Goal: Contribute content: Contribute content

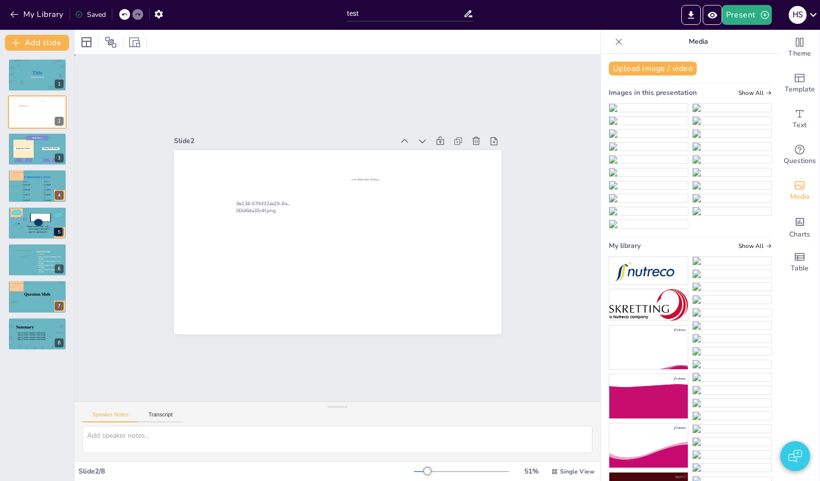
click at [303, 87] on div "Slide 1 Title Subtile Here Slide 2 Slide 3 Text Text Title Here Image Place Hol…" at bounding box center [338, 228] width 526 height 347
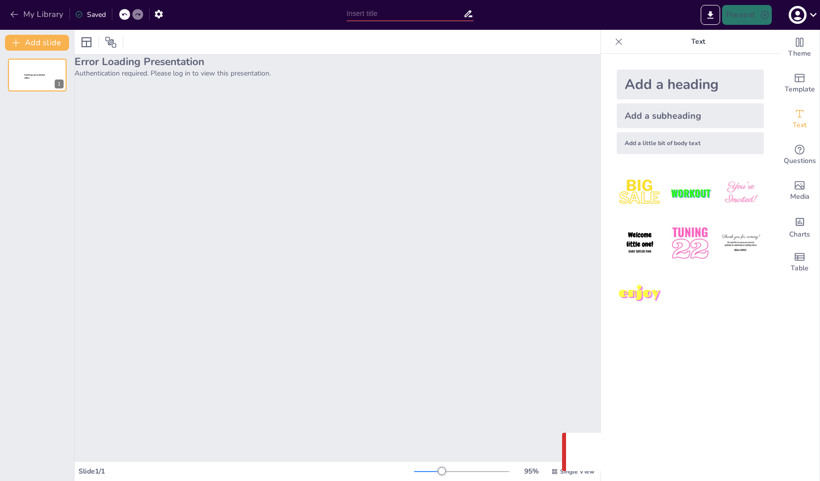
click at [31, 12] on button "My Library" at bounding box center [37, 14] width 60 height 16
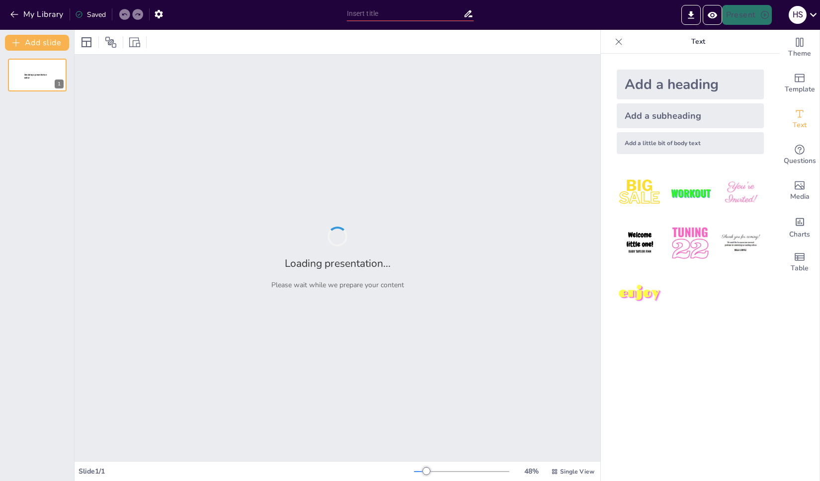
type input "test"
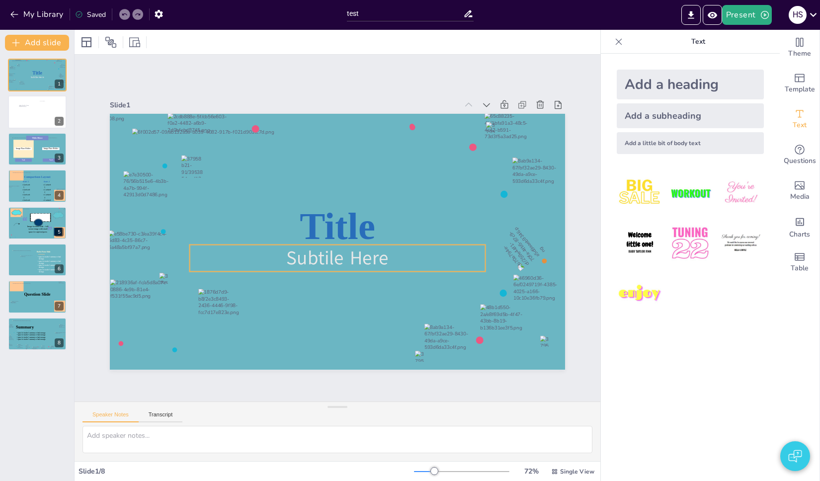
click at [347, 254] on icon at bounding box center [338, 258] width 296 height 26
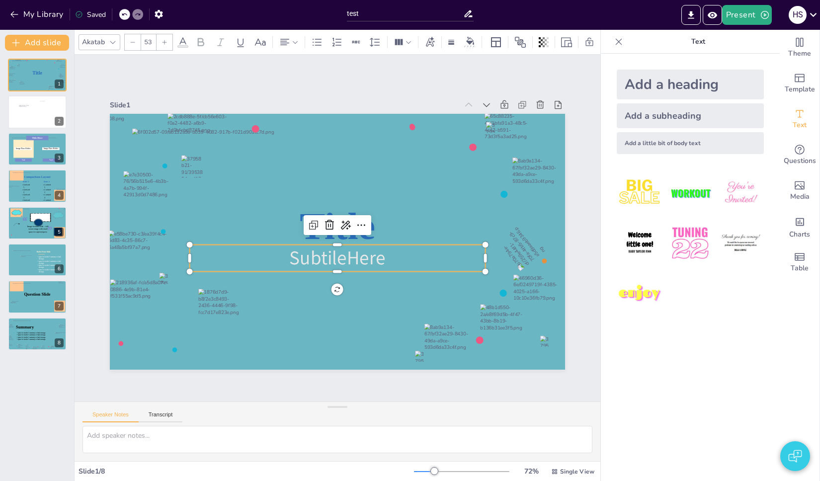
click at [383, 258] on p "Subtile Here" at bounding box center [338, 258] width 296 height 26
click at [385, 260] on p "Subtile Here" at bounding box center [338, 258] width 296 height 26
click at [387, 258] on p "Subtile Here" at bounding box center [338, 258] width 296 height 26
click at [399, 280] on div at bounding box center [337, 242] width 410 height 227
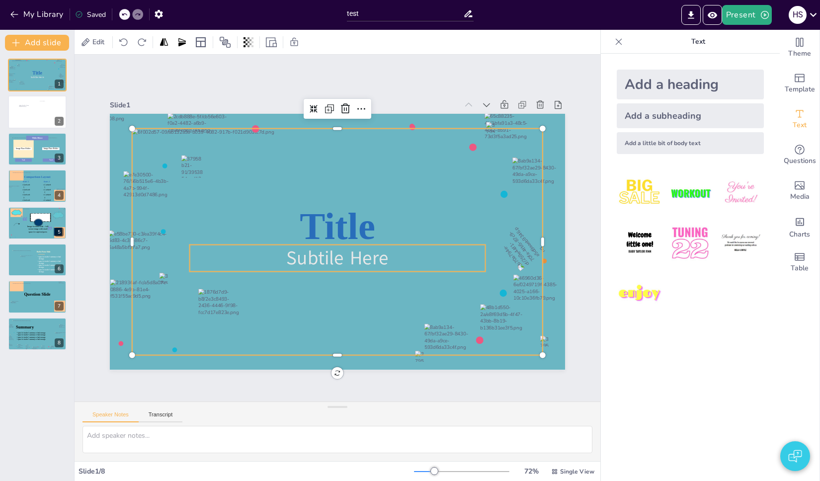
click at [387, 258] on icon at bounding box center [338, 258] width 296 height 26
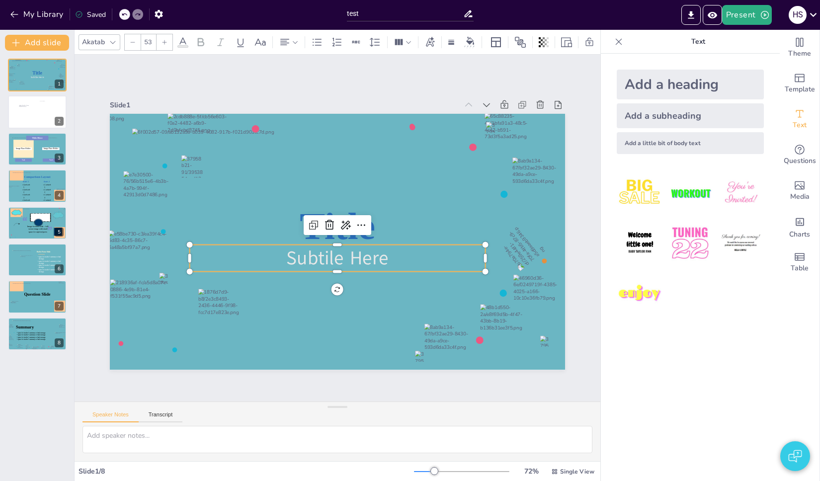
click at [387, 258] on icon at bounding box center [334, 258] width 297 height 57
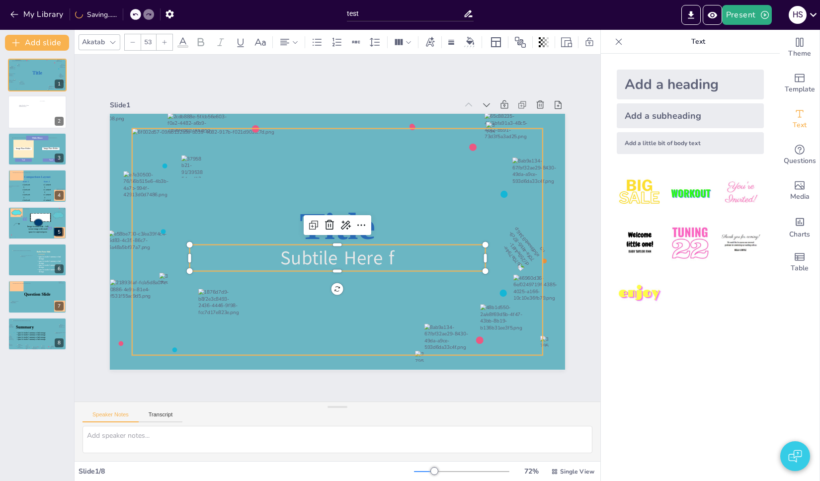
click at [394, 273] on div at bounding box center [336, 242] width 432 height 268
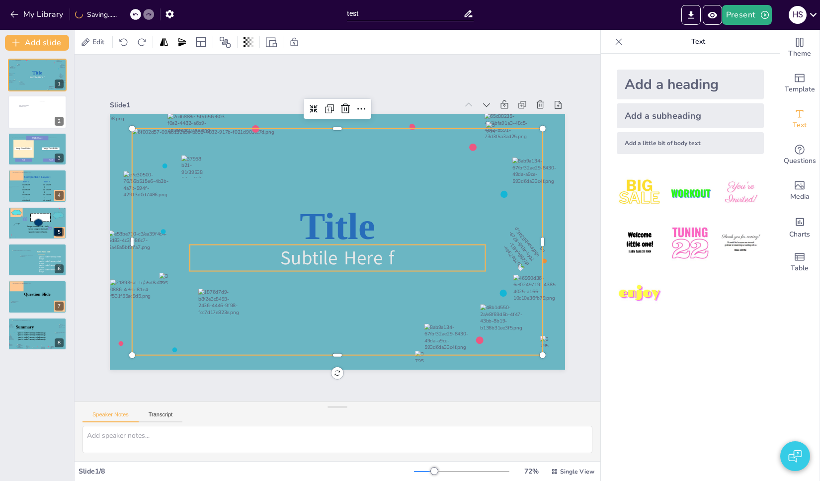
click at [389, 258] on icon at bounding box center [338, 258] width 296 height 26
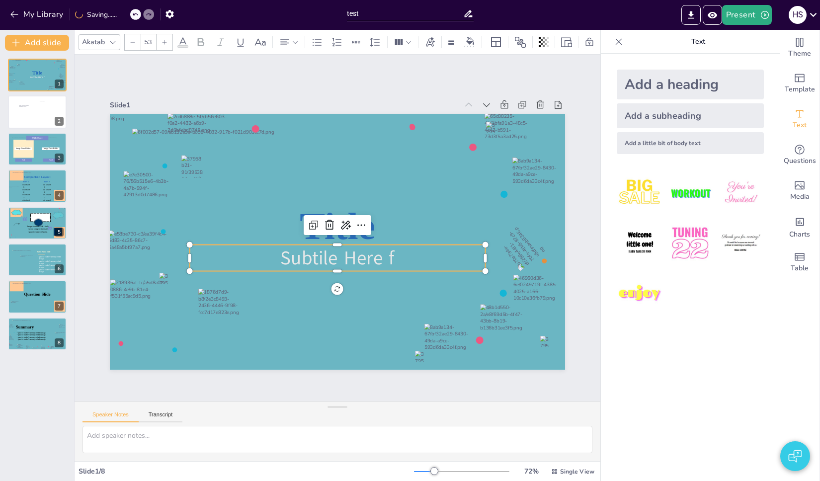
click at [389, 258] on icon at bounding box center [338, 258] width 296 height 26
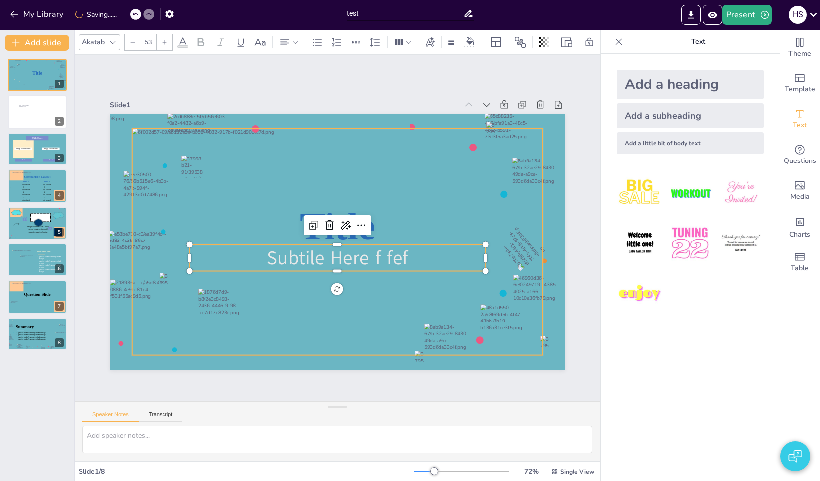
click at [408, 290] on div at bounding box center [337, 242] width 410 height 227
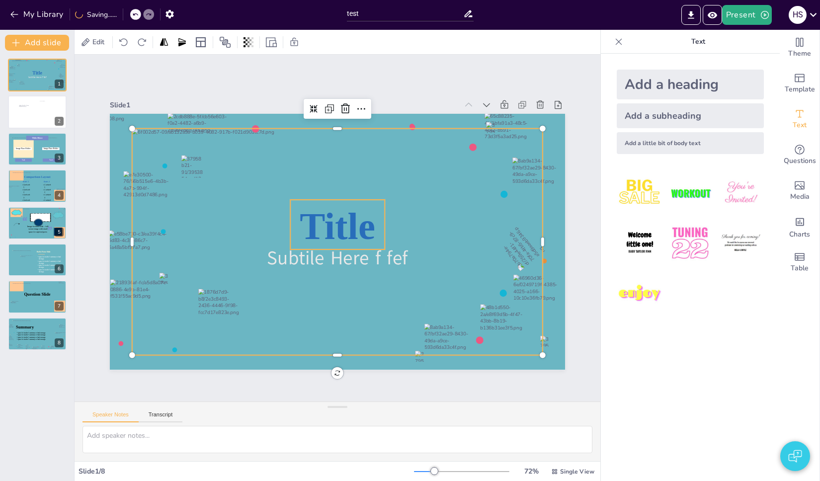
click at [348, 224] on icon at bounding box center [337, 224] width 94 height 49
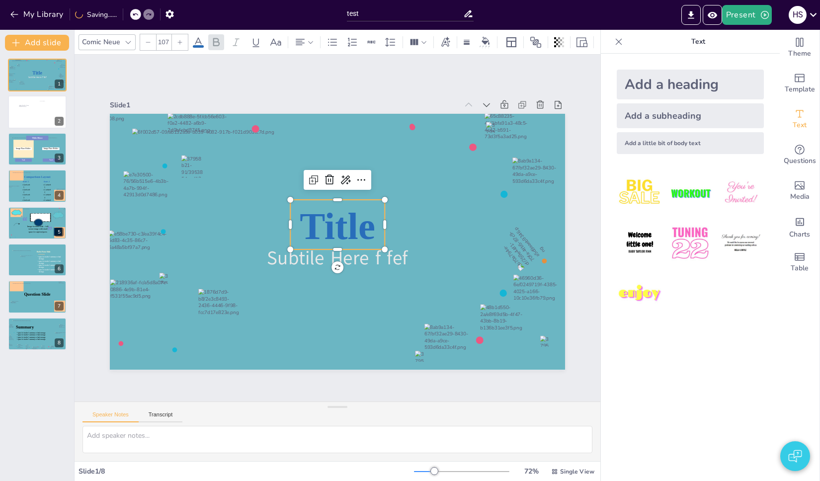
click at [348, 224] on icon at bounding box center [337, 224] width 94 height 49
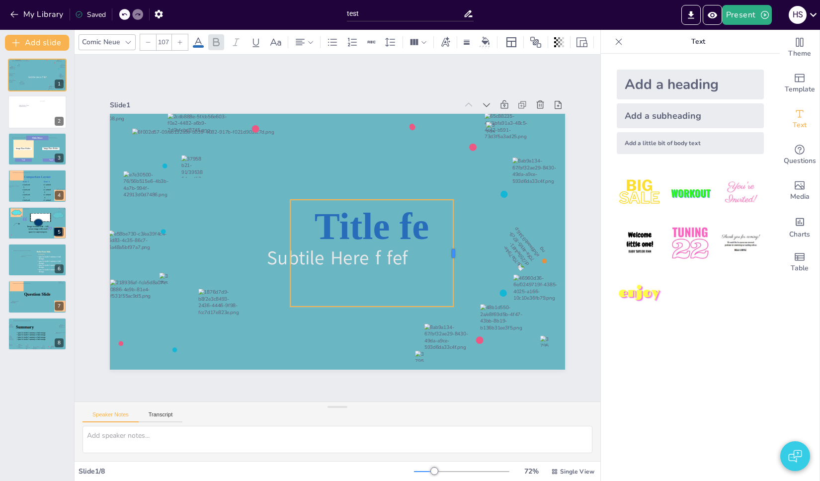
drag, startPoint x: 378, startPoint y: 247, endPoint x: 447, endPoint y: 247, distance: 68.6
click at [447, 247] on div at bounding box center [453, 265] width 19 height 107
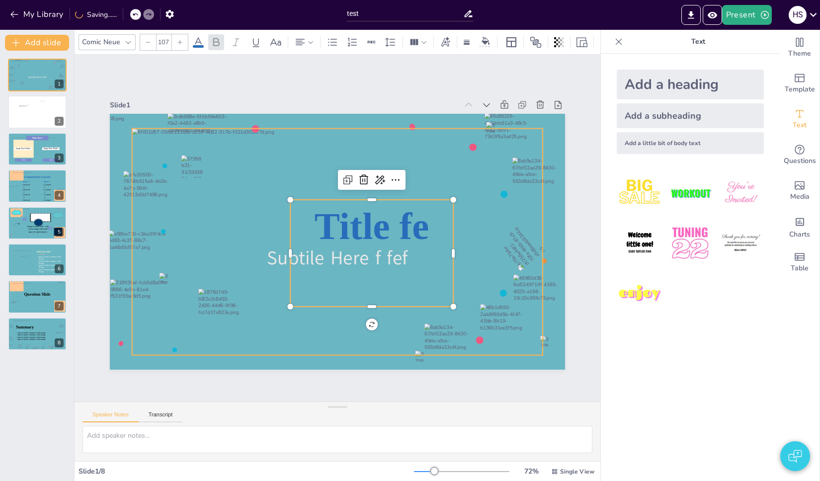
click at [383, 321] on div at bounding box center [337, 242] width 410 height 227
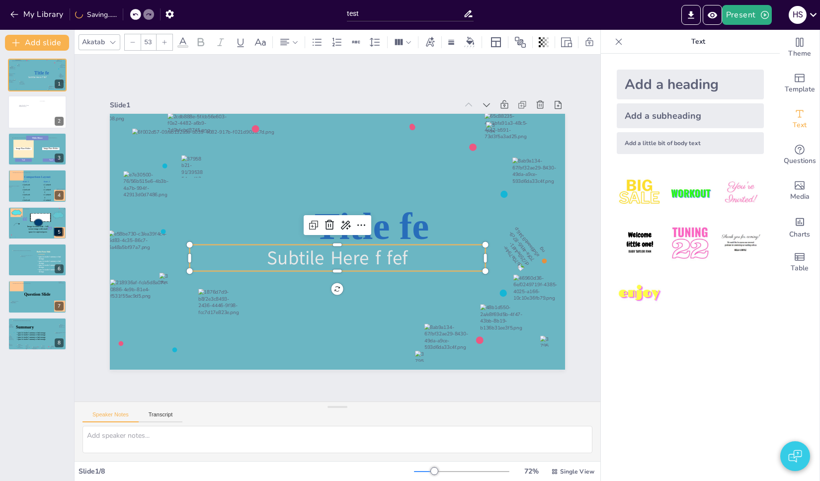
click at [402, 249] on icon at bounding box center [338, 258] width 296 height 26
click at [413, 225] on icon at bounding box center [371, 253] width 163 height 107
type input "107"
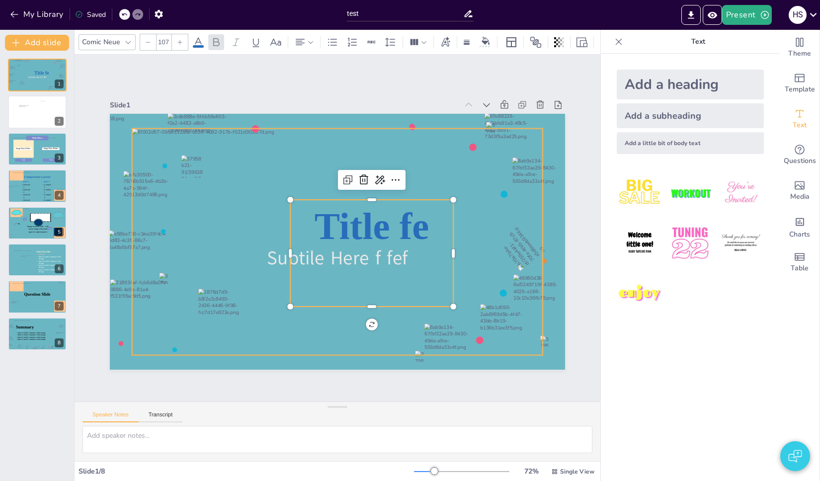
click at [503, 225] on div at bounding box center [337, 242] width 410 height 227
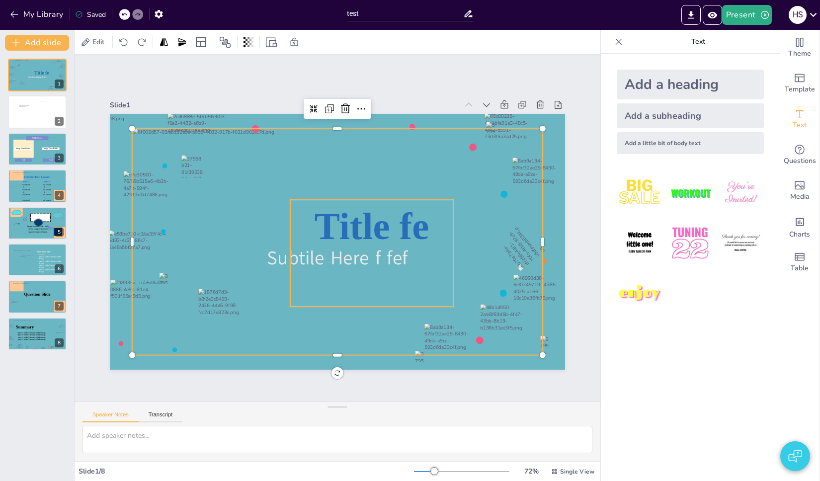
click at [424, 218] on icon at bounding box center [371, 253] width 163 height 107
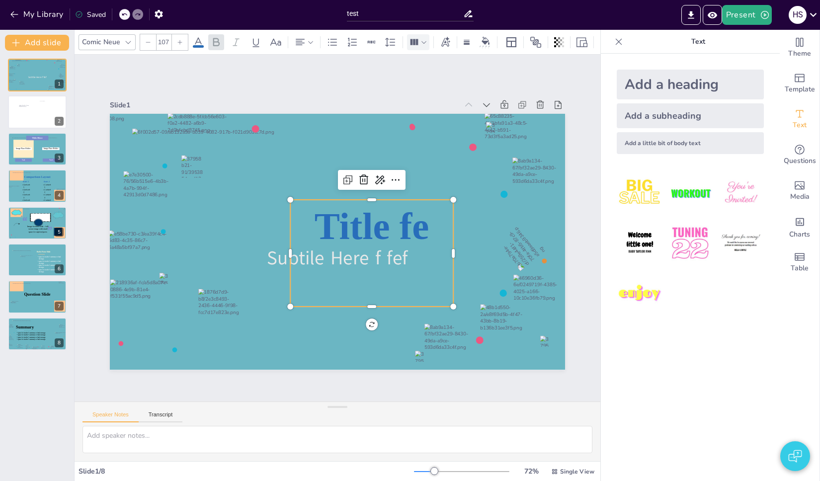
click at [411, 39] on icon at bounding box center [414, 42] width 8 height 6
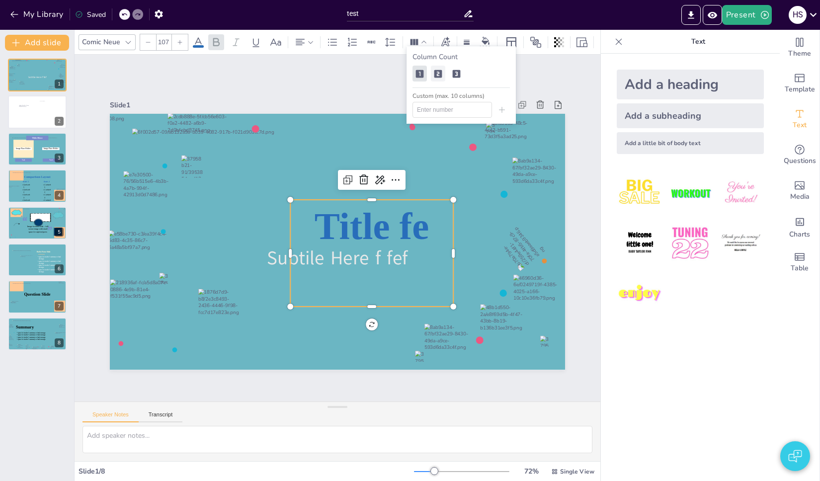
click at [439, 74] on icon at bounding box center [438, 74] width 8 height 8
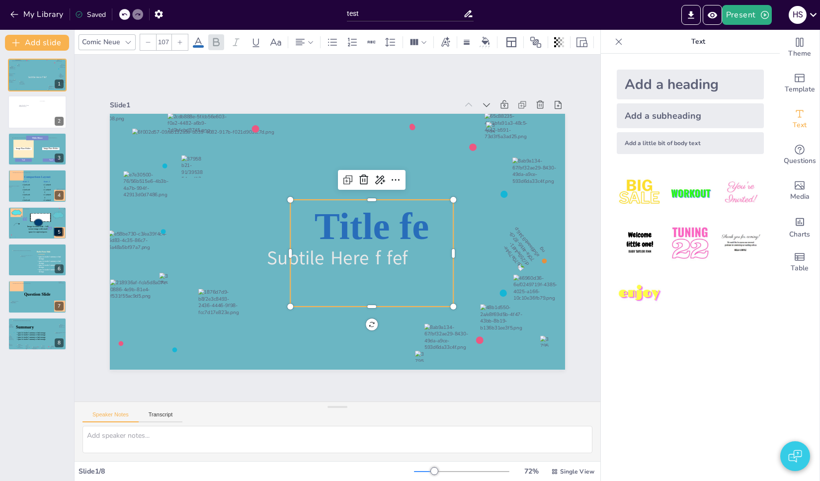
click at [399, 227] on span "Title fe" at bounding box center [371, 226] width 114 height 42
click at [410, 225] on span "Title fe" at bounding box center [371, 226] width 114 height 42
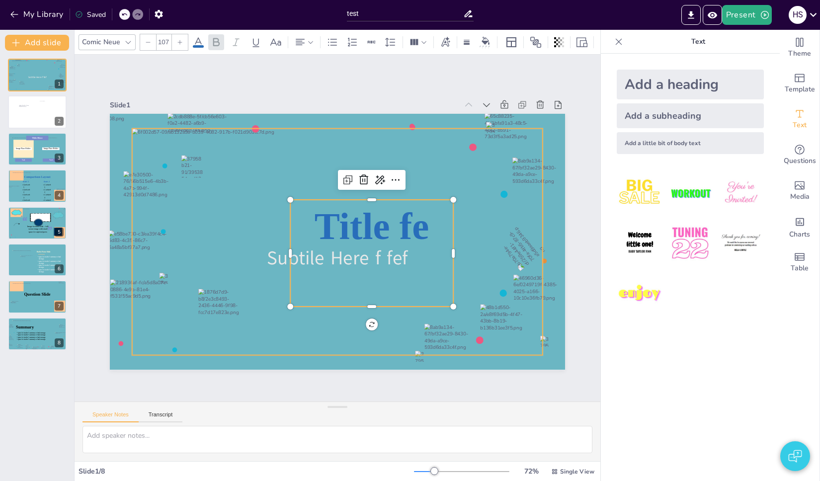
click at [469, 219] on div at bounding box center [337, 242] width 410 height 227
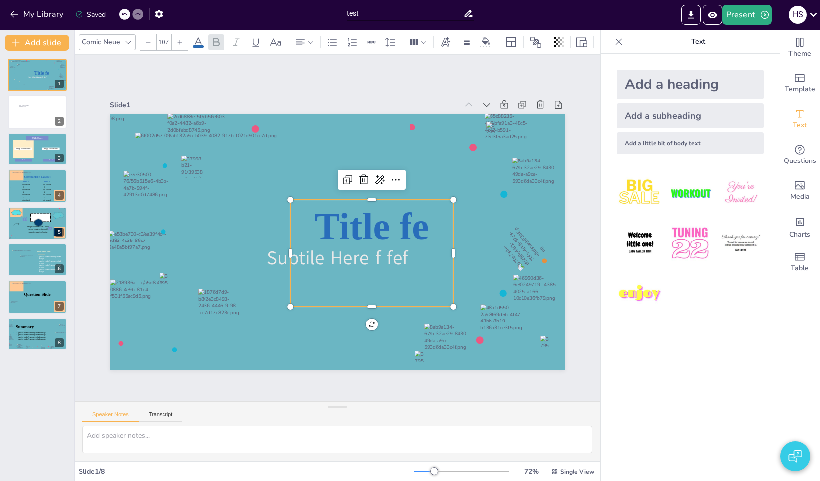
click at [395, 224] on icon at bounding box center [371, 253] width 163 height 107
click at [395, 224] on icon at bounding box center [368, 256] width 173 height 123
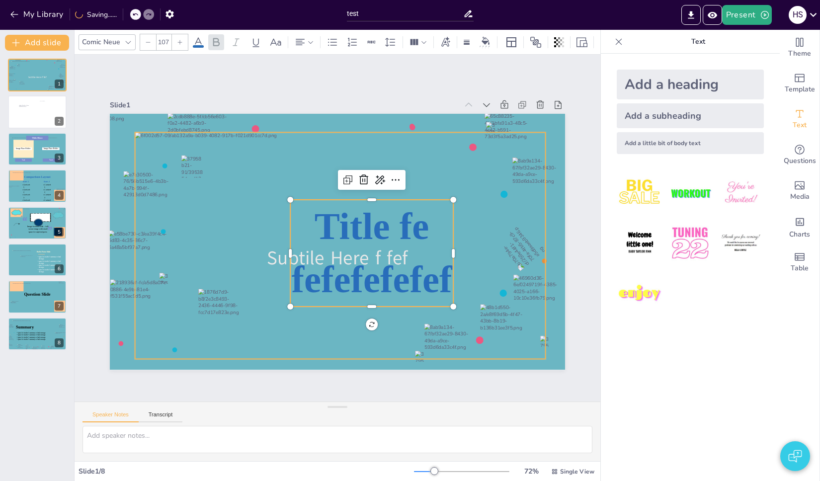
click at [490, 213] on div at bounding box center [340, 246] width 410 height 227
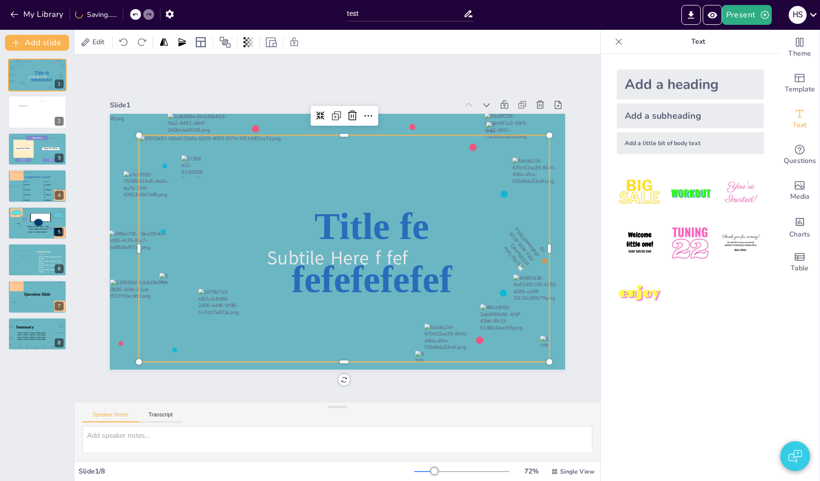
click at [431, 221] on icon at bounding box center [371, 253] width 163 height 107
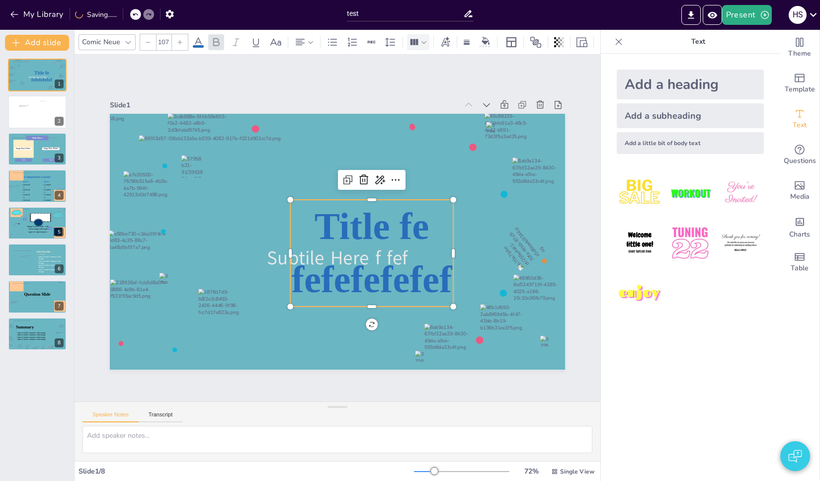
click at [425, 41] on icon at bounding box center [423, 42] width 7 height 7
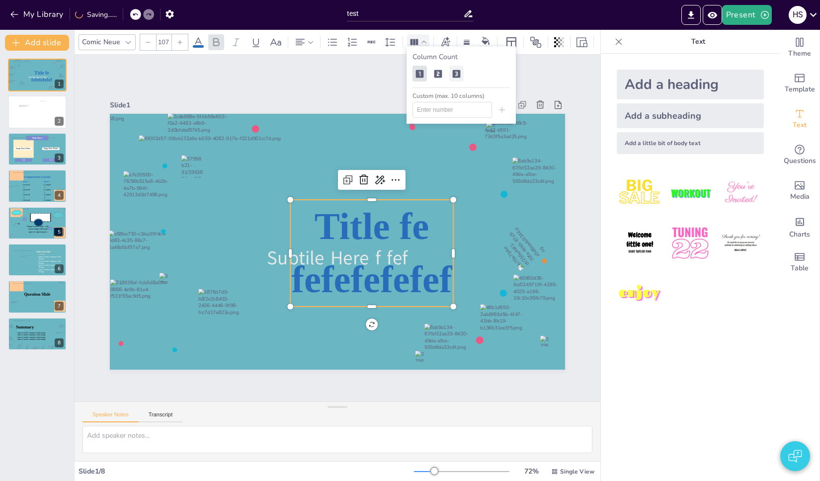
click at [452, 74] on icon at bounding box center [456, 74] width 10 height 10
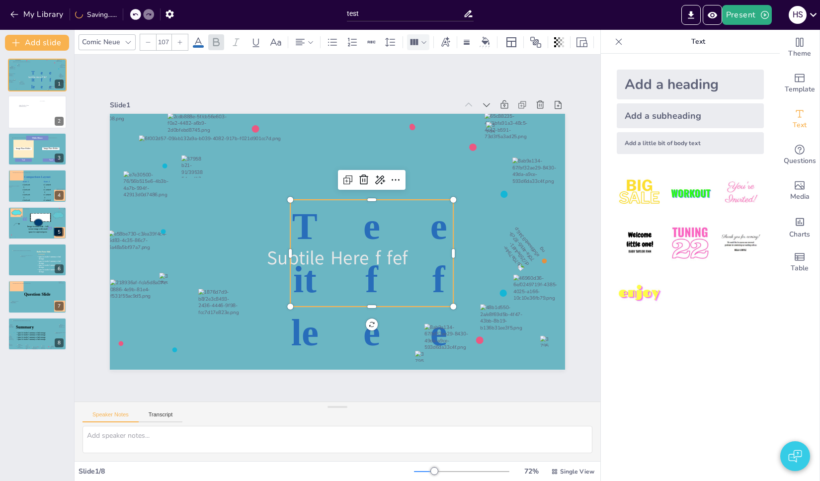
click at [424, 45] on div at bounding box center [418, 42] width 22 height 16
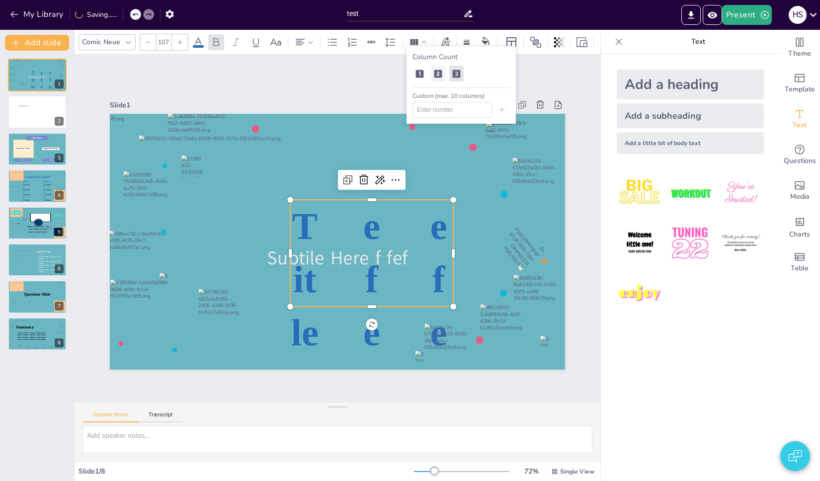
click at [440, 71] on icon at bounding box center [438, 74] width 8 height 8
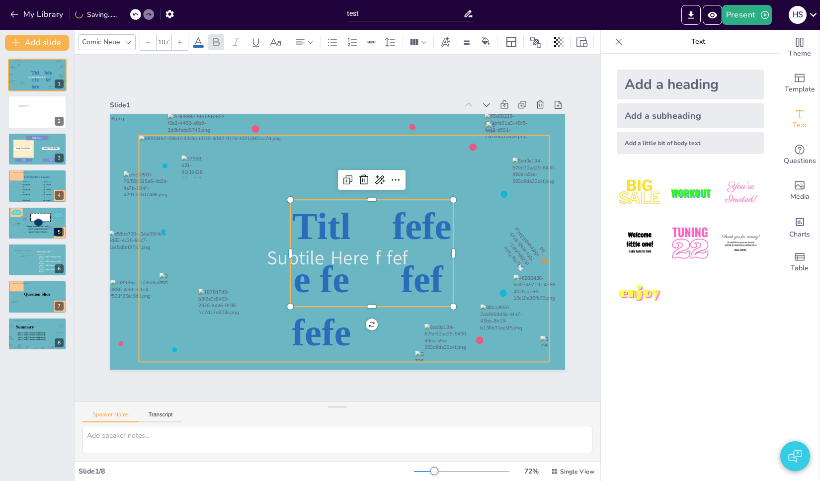
click at [467, 225] on div at bounding box center [344, 249] width 410 height 227
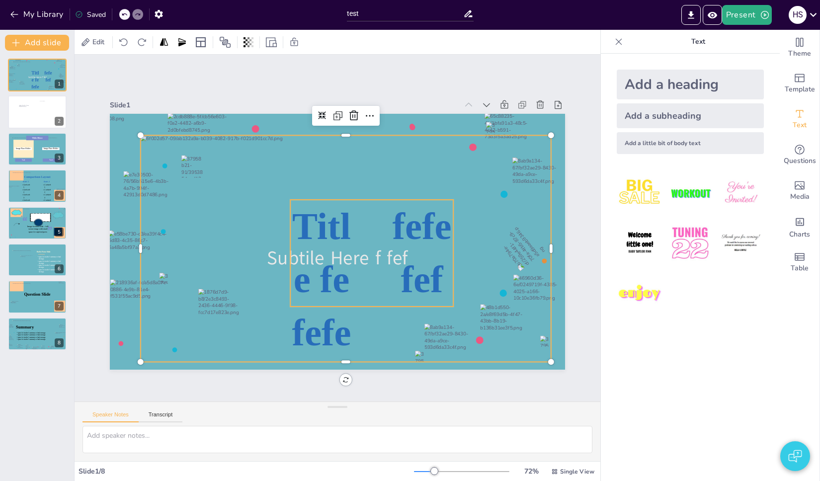
click at [416, 225] on icon at bounding box center [371, 253] width 163 height 107
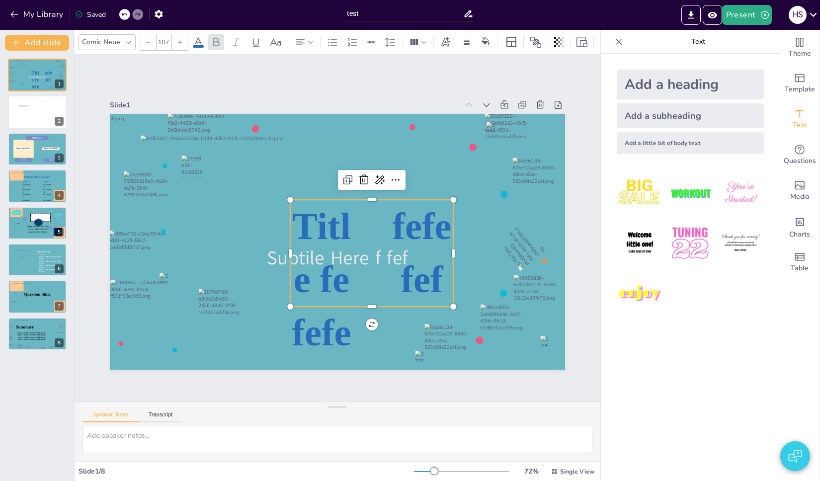
click at [416, 225] on icon at bounding box center [371, 253] width 163 height 107
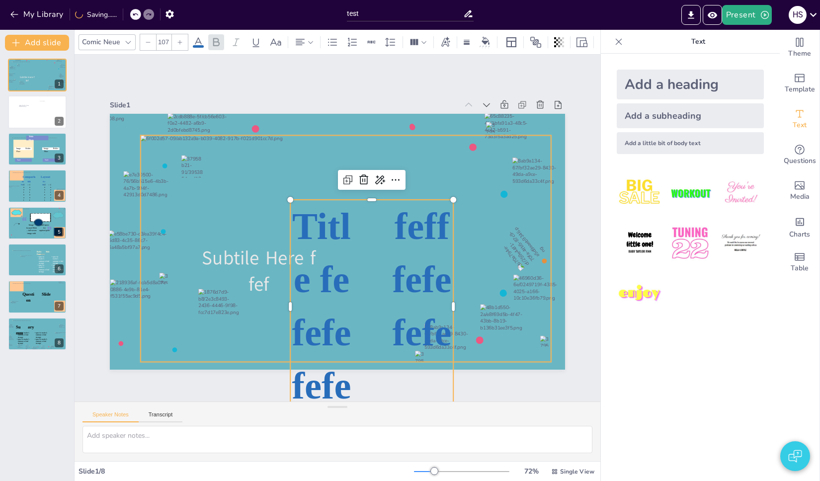
scroll to position [13, 0]
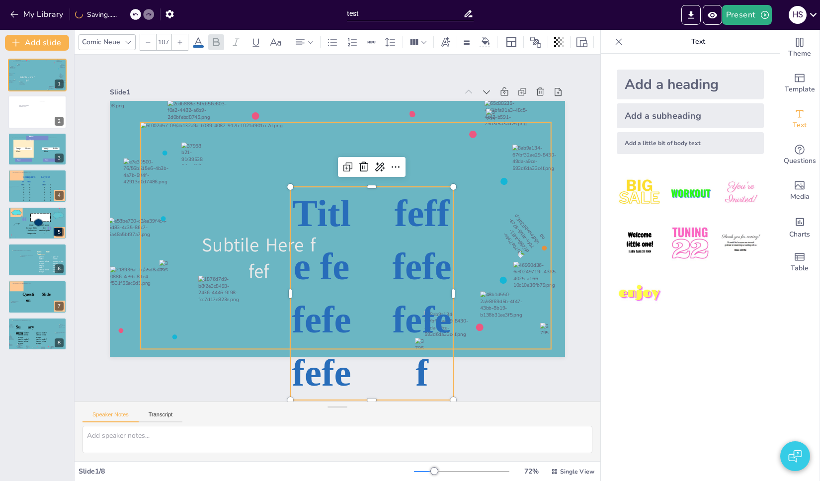
click at [478, 223] on div at bounding box center [346, 236] width 410 height 227
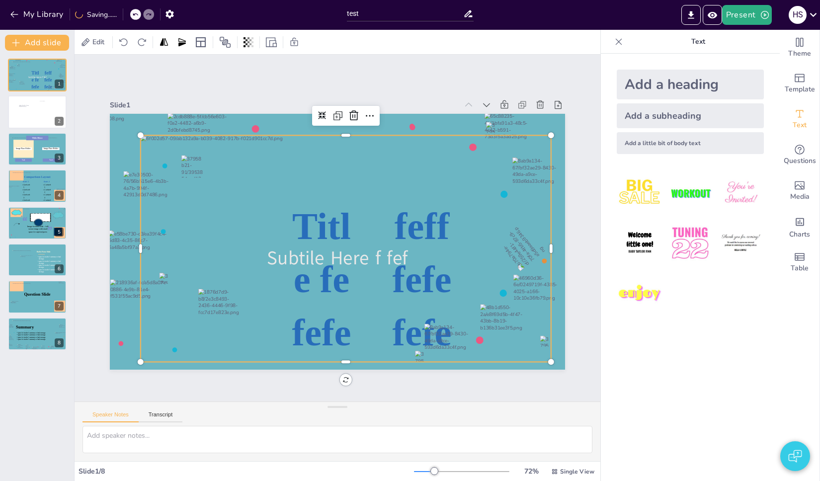
scroll to position [0, 0]
click at [405, 235] on icon at bounding box center [371, 306] width 163 height 213
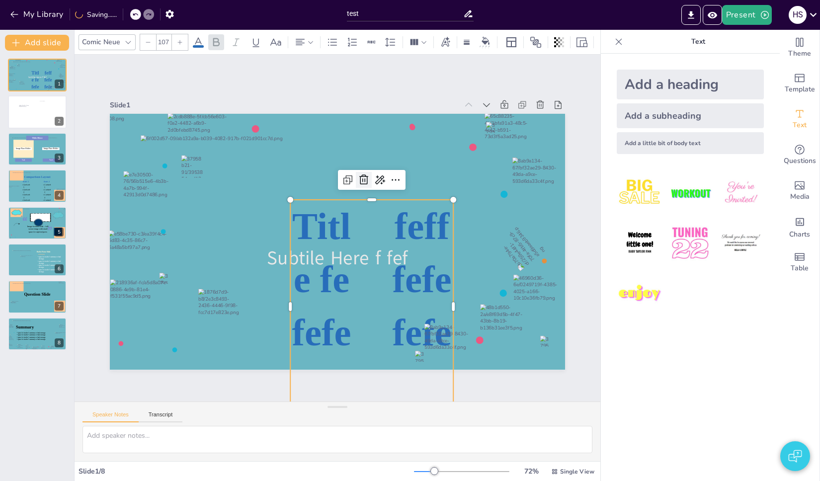
click at [359, 175] on icon at bounding box center [363, 180] width 9 height 10
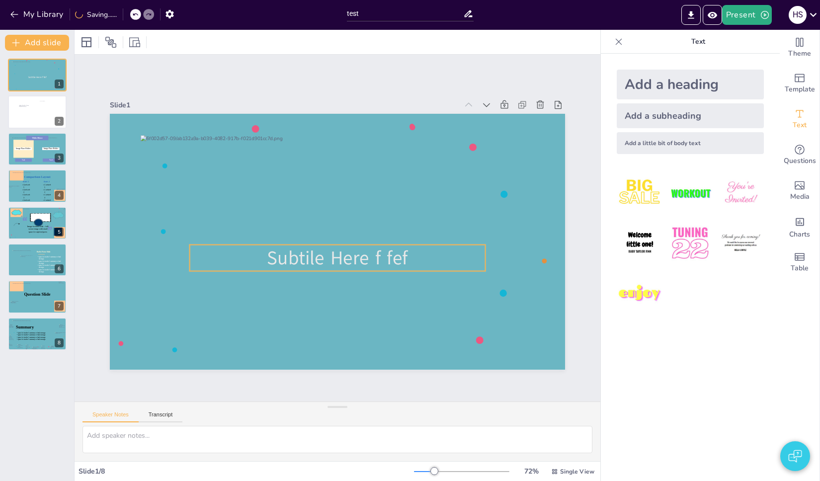
click at [300, 253] on icon at bounding box center [338, 258] width 296 height 26
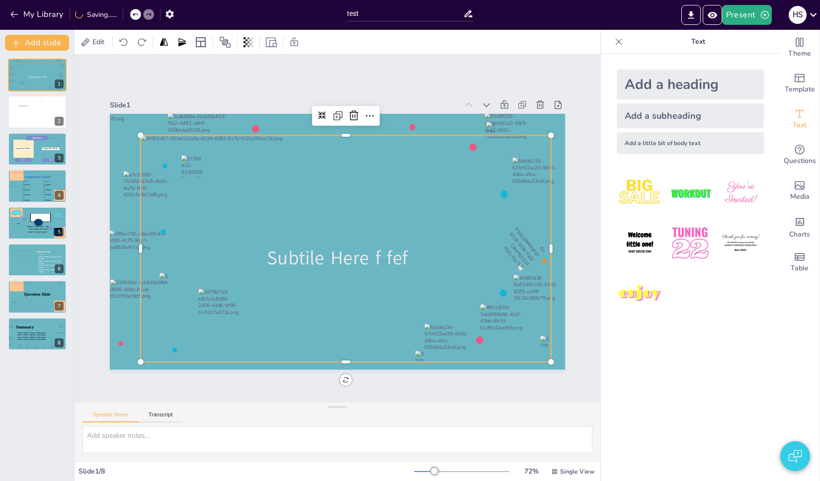
click at [404, 192] on div at bounding box center [346, 249] width 410 height 227
click at [383, 245] on icon at bounding box center [338, 258] width 296 height 26
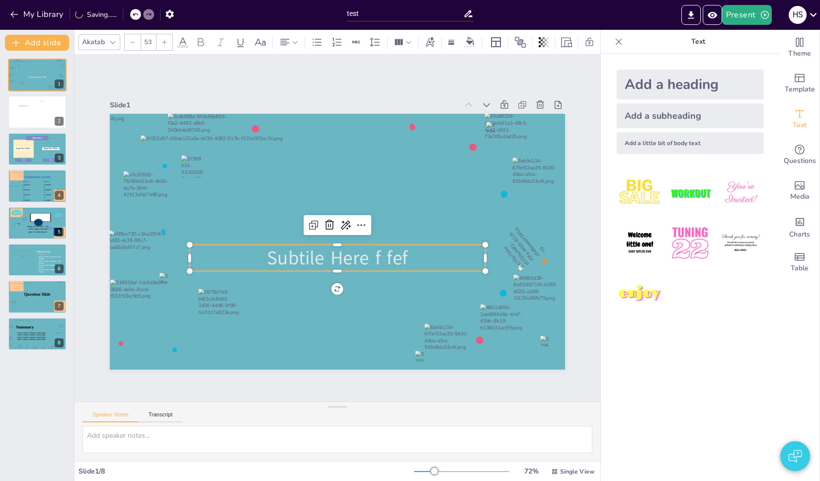
click at [383, 245] on icon at bounding box center [338, 258] width 296 height 26
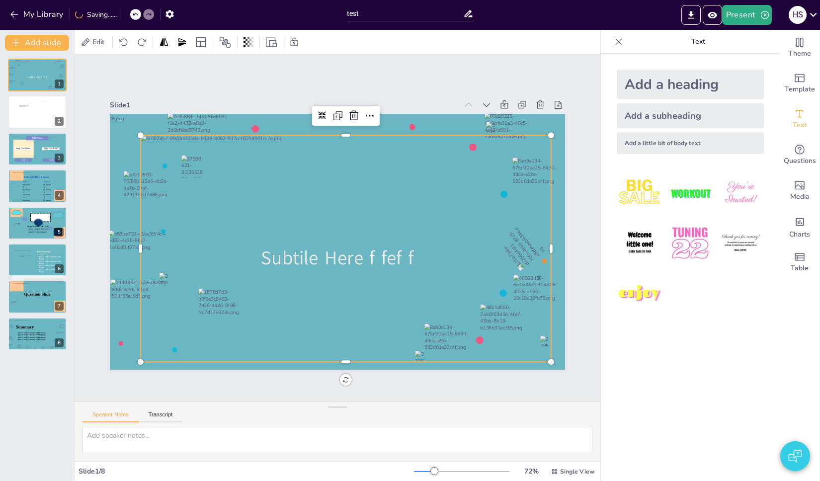
click at [425, 179] on div at bounding box center [346, 249] width 410 height 227
click at [384, 67] on div "Slide 1 Subtile Here f fef f Slide 2 Slide 3 Text Text Title Here Image Place H…" at bounding box center [338, 228] width 526 height 347
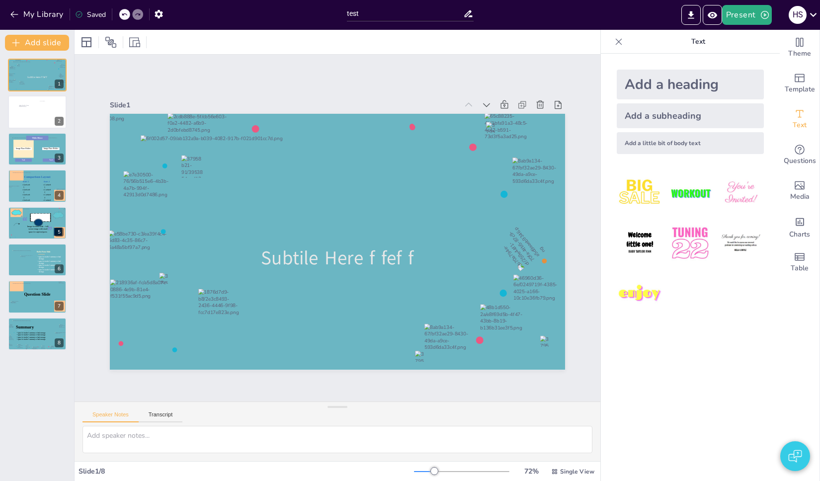
click at [635, 188] on img at bounding box center [639, 193] width 46 height 46
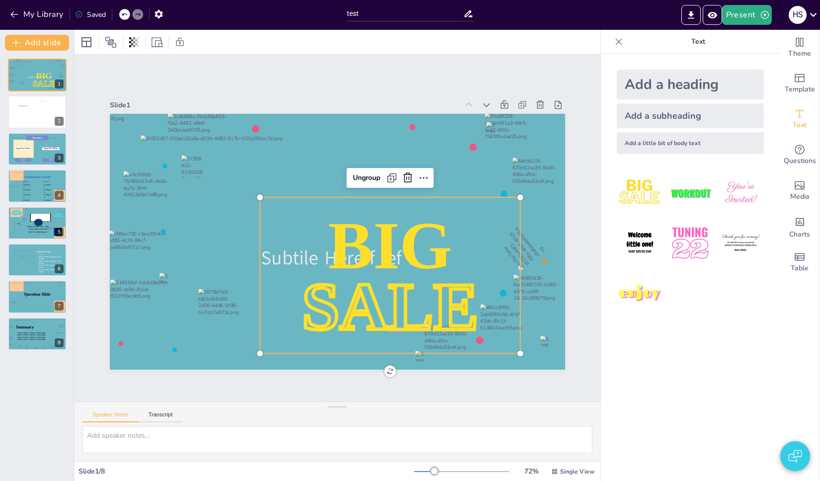
click at [385, 244] on span "BIG" at bounding box center [390, 245] width 124 height 75
click at [363, 177] on div "Ungroup" at bounding box center [366, 178] width 35 height 16
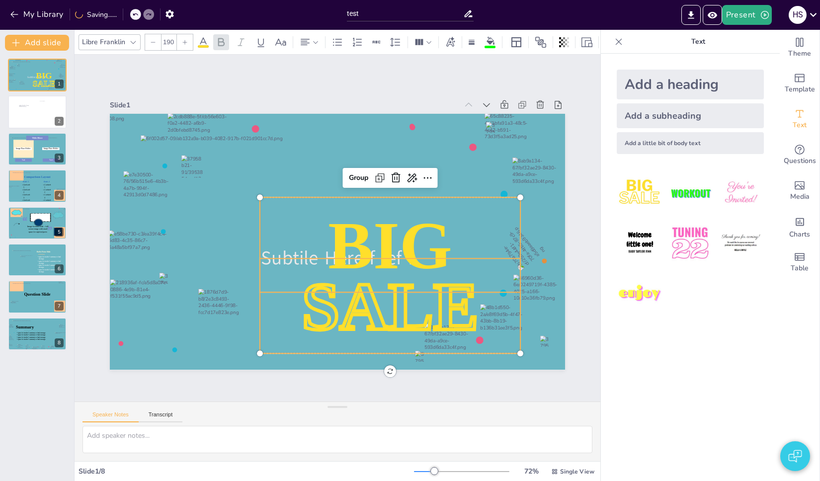
click at [398, 247] on span "BIG" at bounding box center [390, 245] width 124 height 75
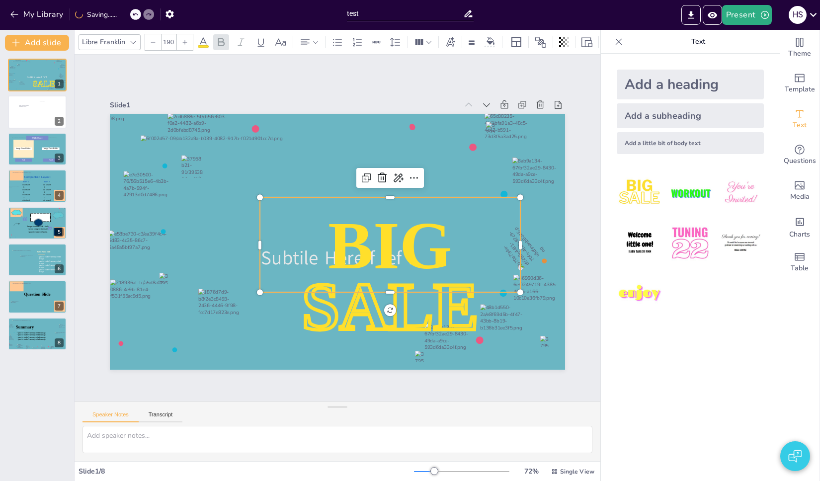
click at [425, 239] on span "BIG" at bounding box center [390, 245] width 124 height 75
click at [456, 246] on p "BIG" at bounding box center [390, 245] width 260 height 94
click at [494, 132] on div at bounding box center [516, 162] width 54 height 66
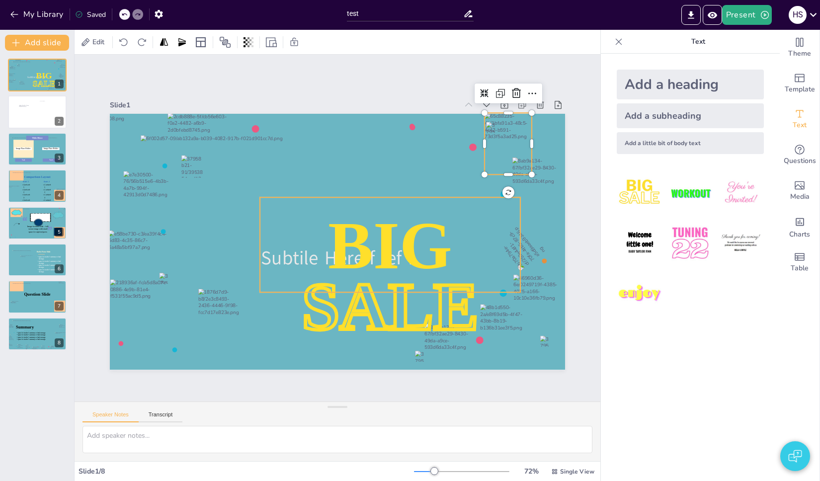
click at [438, 237] on span "BIG" at bounding box center [385, 255] width 137 height 98
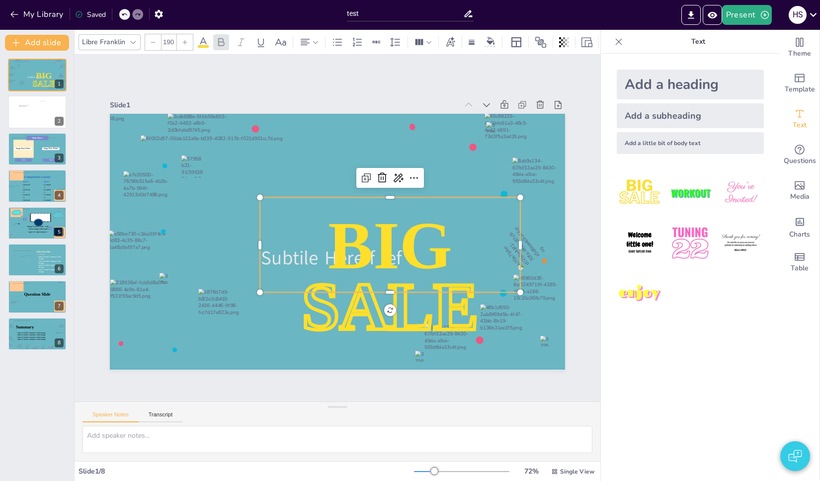
click at [438, 237] on span "BIG" at bounding box center [387, 250] width 131 height 87
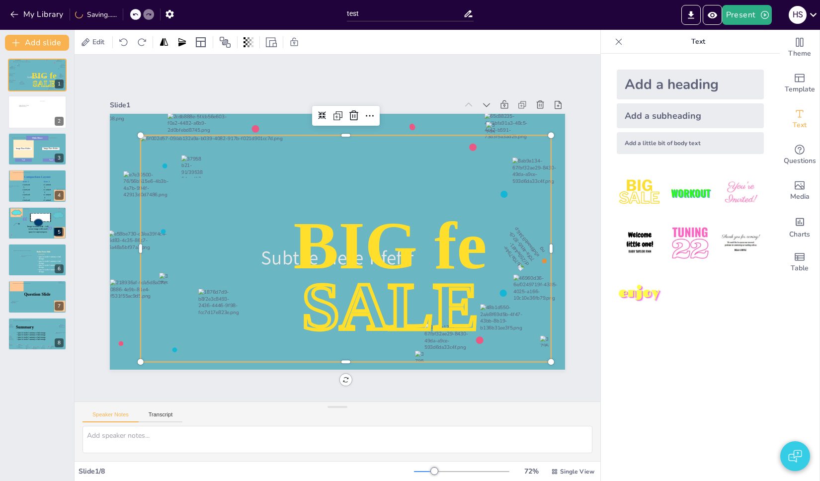
click at [475, 155] on div at bounding box center [346, 249] width 410 height 227
click at [422, 297] on span "SALE" at bounding box center [390, 306] width 176 height 75
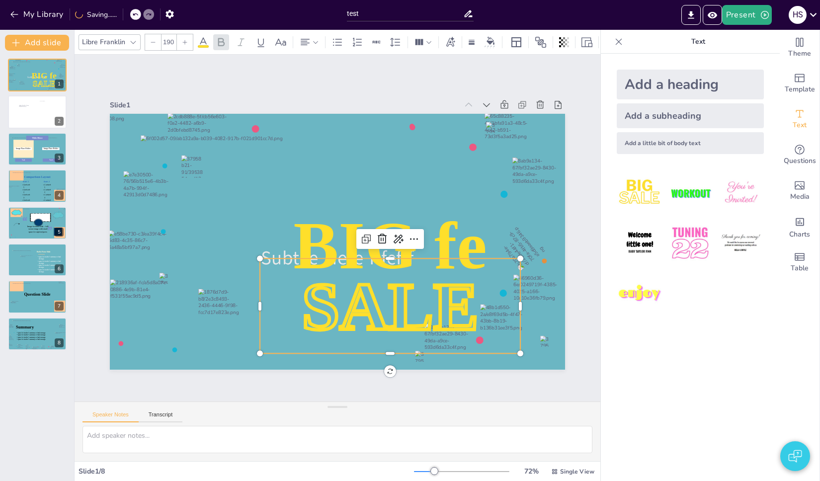
click at [422, 297] on span "SALE" at bounding box center [390, 306] width 176 height 75
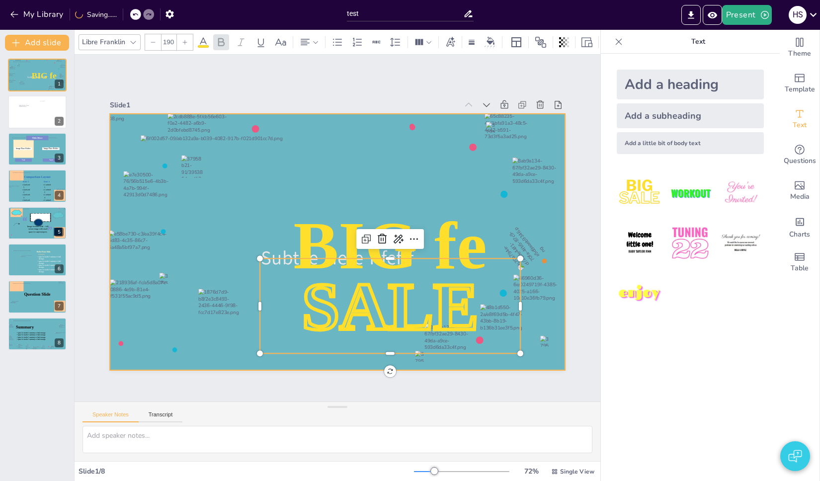
click at [547, 255] on div at bounding box center [337, 242] width 455 height 256
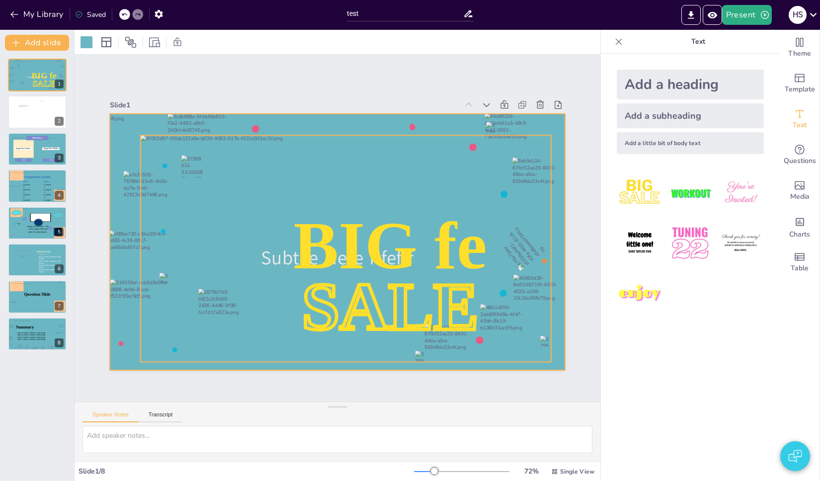
click at [323, 144] on div at bounding box center [346, 249] width 410 height 227
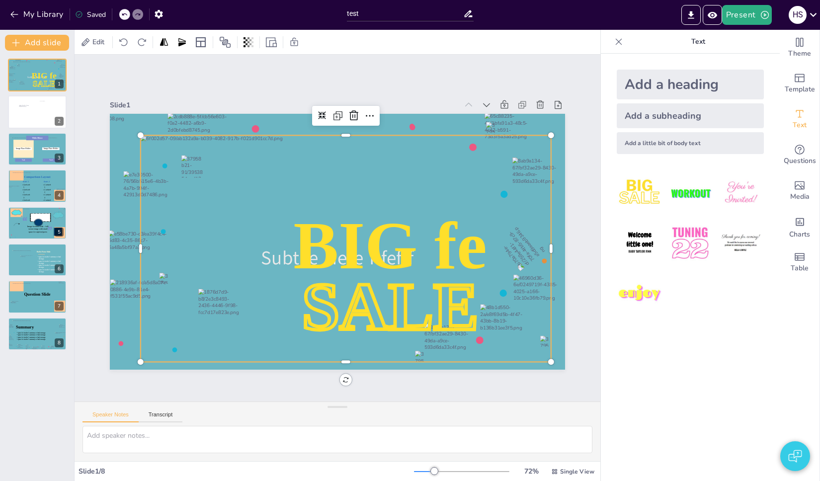
click at [414, 86] on div "Slide 1 Subtile Here f fef f BIG fe SALE Slide 2 Slide 3 Text Text Title Here I…" at bounding box center [337, 228] width 455 height 284
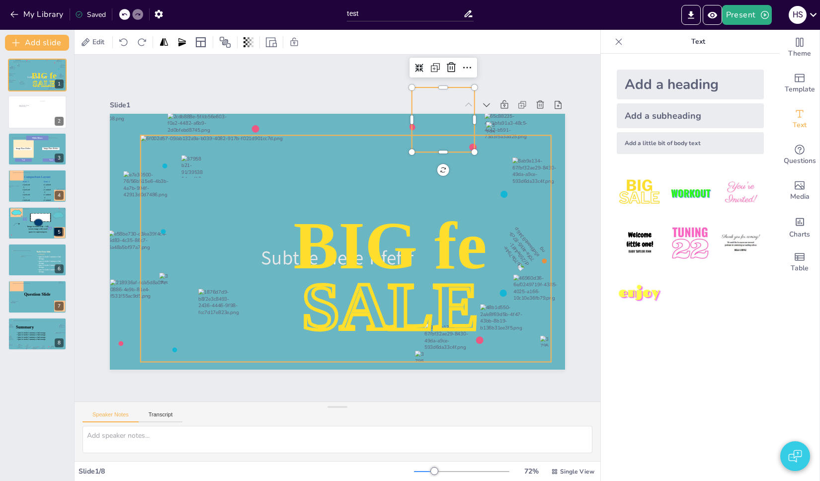
click at [342, 180] on div at bounding box center [339, 250] width 460 height 342
click at [412, 144] on div at bounding box center [443, 119] width 63 height 65
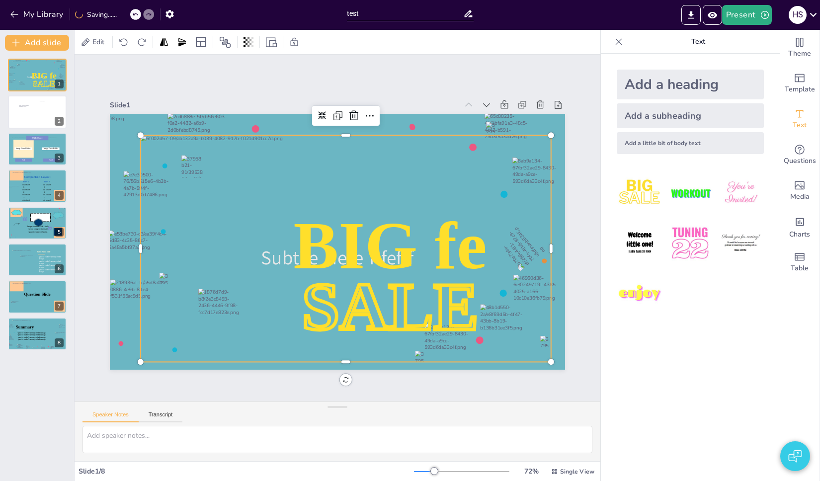
click at [438, 130] on div at bounding box center [346, 132] width 410 height 8
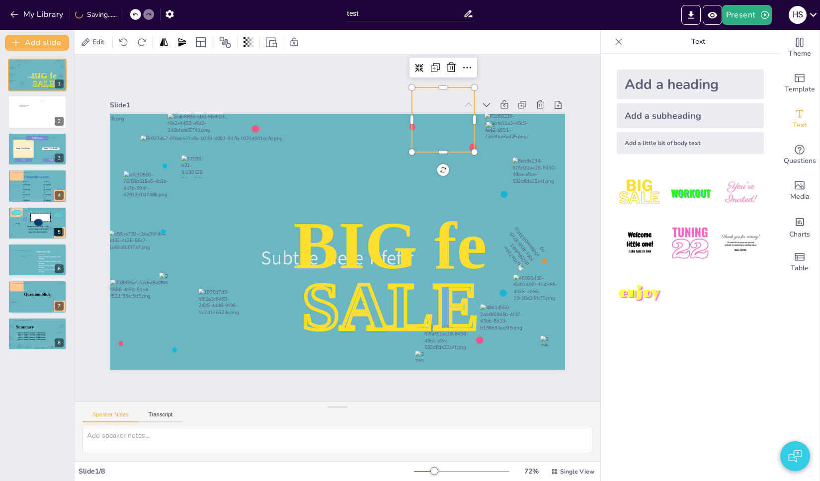
click at [449, 121] on div at bounding box center [443, 119] width 63 height 65
drag, startPoint x: 450, startPoint y: 119, endPoint x: 432, endPoint y: 180, distance: 63.5
click at [432, 180] on div at bounding box center [425, 184] width 63 height 65
drag, startPoint x: 424, startPoint y: 176, endPoint x: 443, endPoint y: 130, distance: 49.7
click at [443, 130] on div at bounding box center [456, 151] width 69 height 71
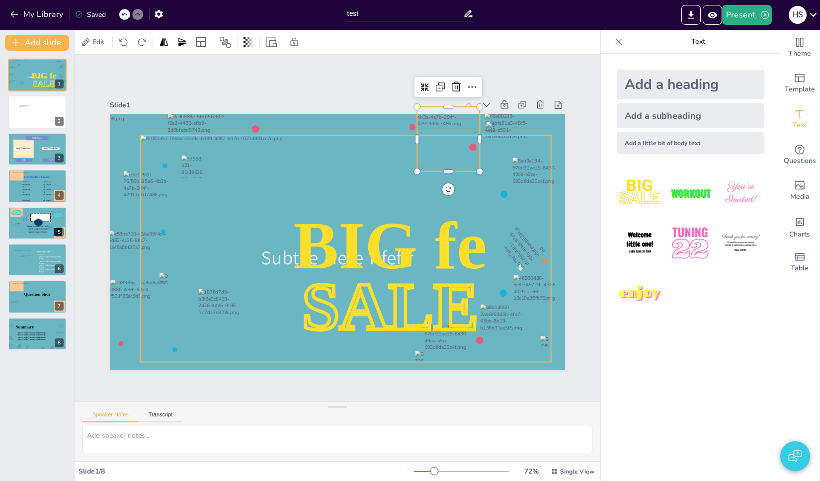
click at [349, 178] on div at bounding box center [344, 249] width 432 height 268
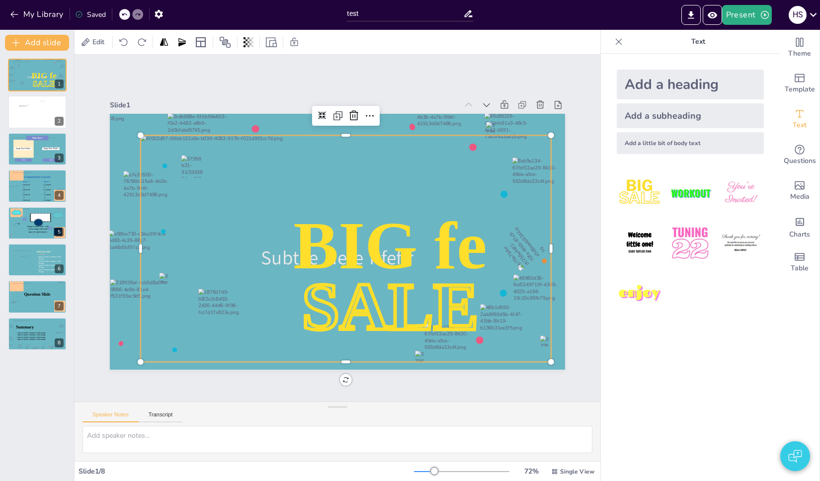
click at [651, 382] on div "Add a heading Add a subheading Add a little bit of body text" at bounding box center [690, 267] width 179 height 427
click at [697, 356] on div "Add a heading Add a subheading Add a little bit of body text" at bounding box center [690, 267] width 179 height 427
click at [638, 345] on div "Add a heading Add a subheading Add a little bit of body text" at bounding box center [690, 267] width 179 height 427
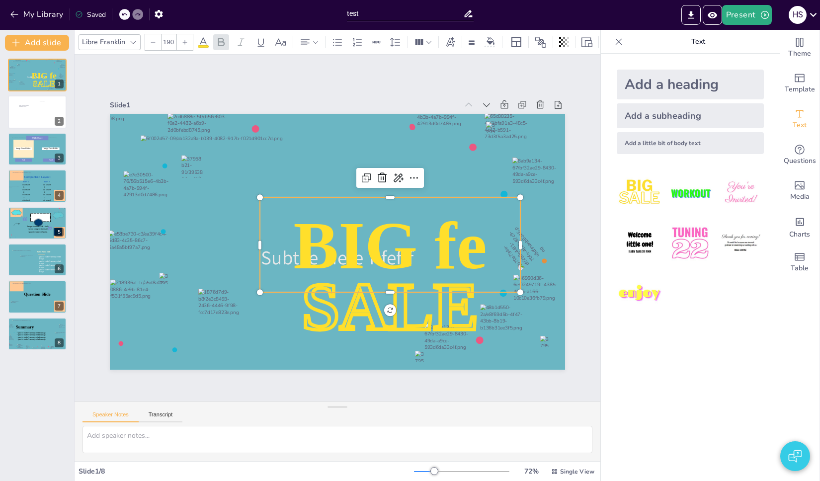
click at [366, 241] on span "BIG fe" at bounding box center [388, 250] width 200 height 94
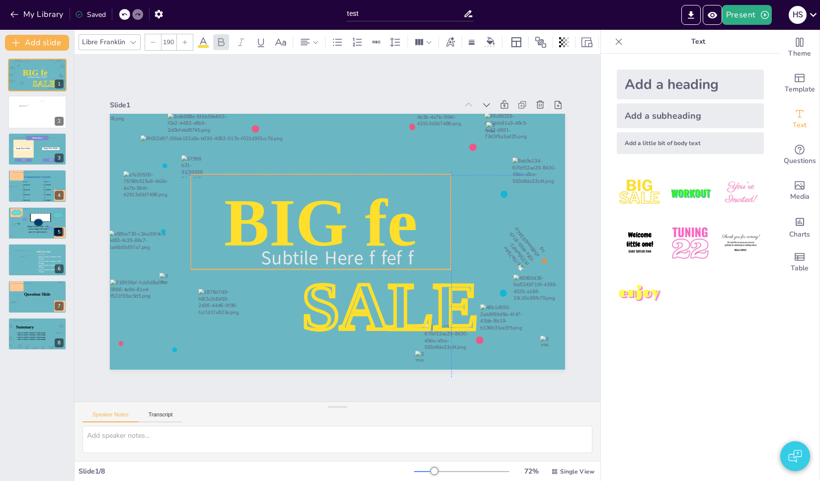
drag, startPoint x: 397, startPoint y: 246, endPoint x: 324, endPoint y: 219, distance: 77.8
click at [324, 219] on span "BIG fe" at bounding box center [320, 222] width 193 height 75
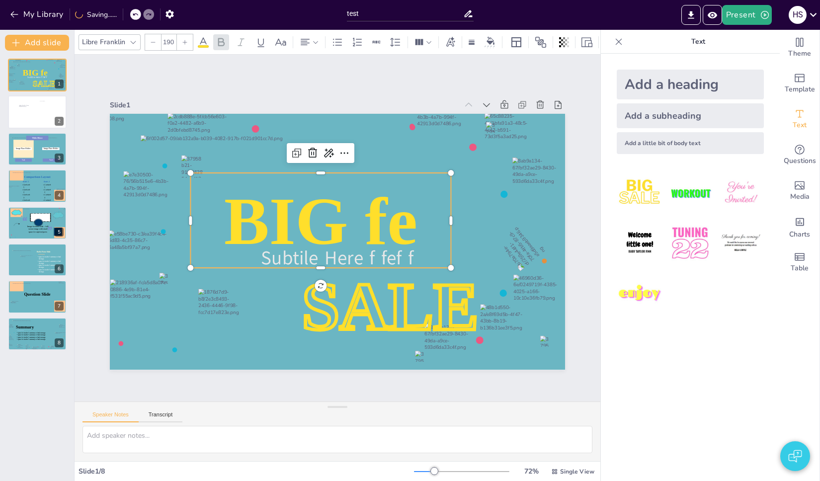
click at [684, 386] on div "Add a heading Add a subheading Add a little bit of body text" at bounding box center [690, 267] width 179 height 427
